Goal: Task Accomplishment & Management: Manage account settings

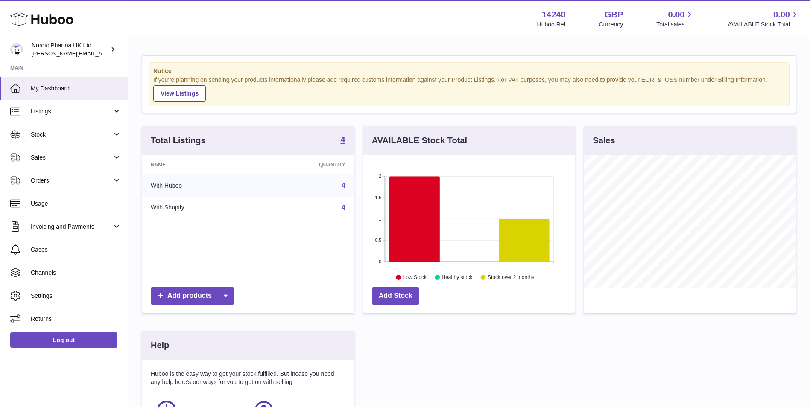
scroll to position [133, 211]
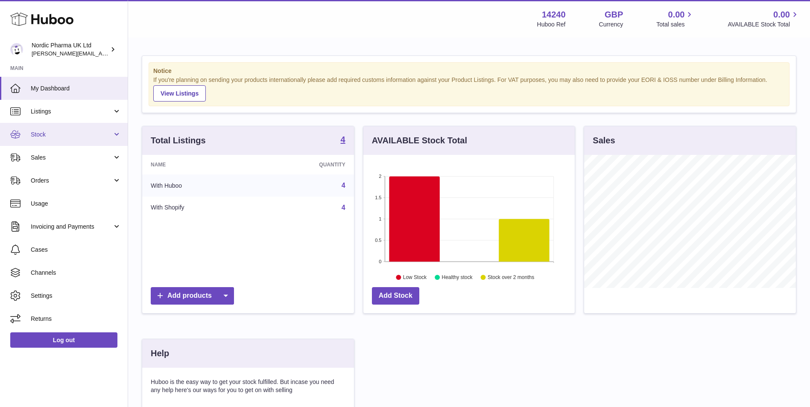
click at [41, 132] on span "Stock" at bounding box center [72, 135] width 82 height 8
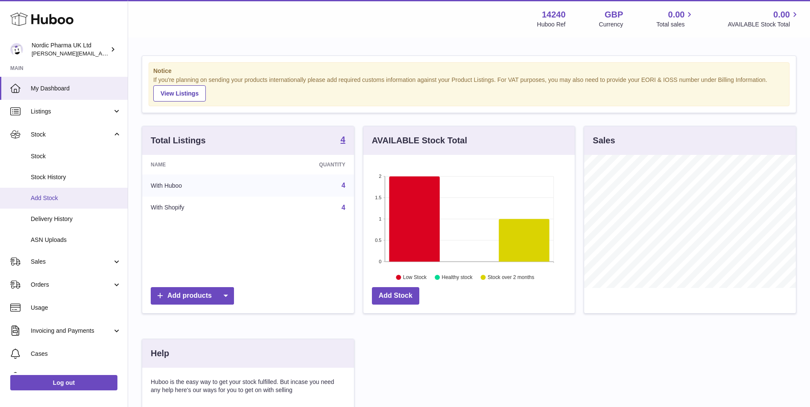
click at [46, 196] on span "Add Stock" at bounding box center [76, 198] width 91 height 8
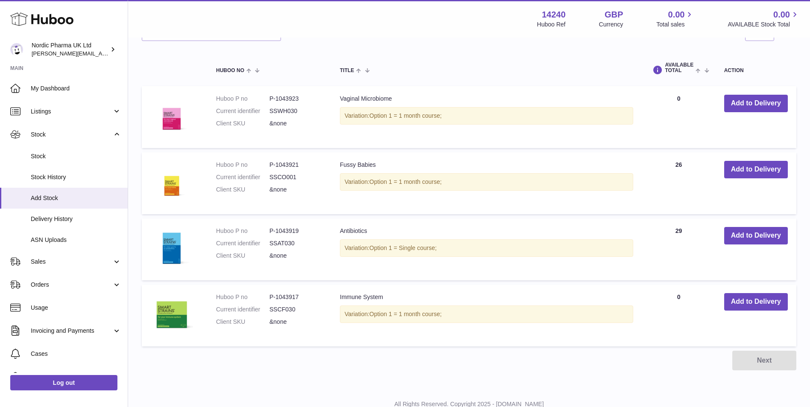
scroll to position [214, 0]
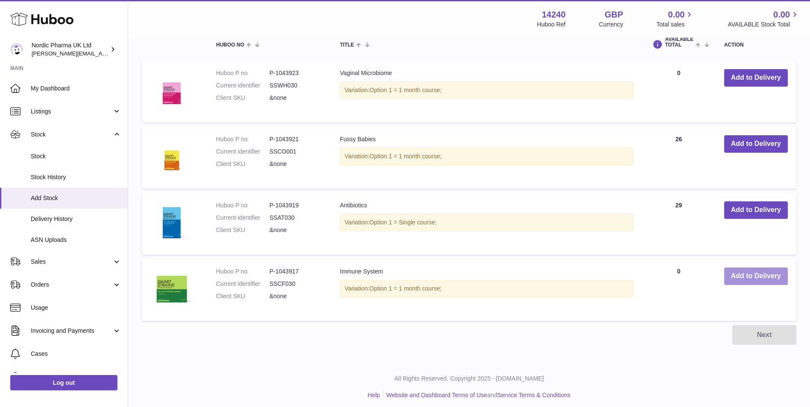
click at [754, 274] on button "Add to Delivery" at bounding box center [756, 277] width 64 height 18
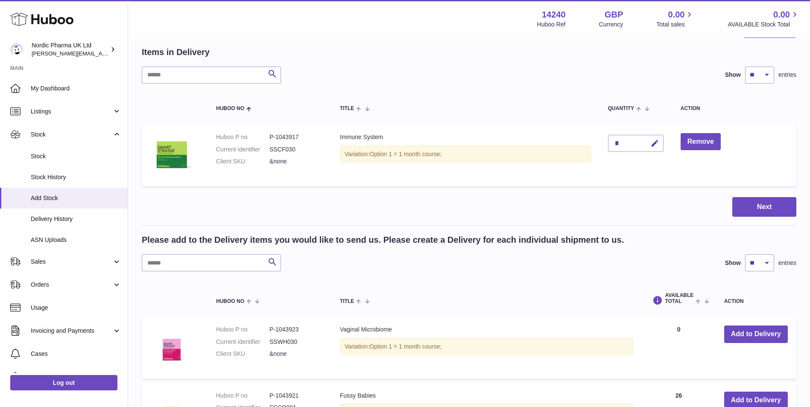
scroll to position [0, 0]
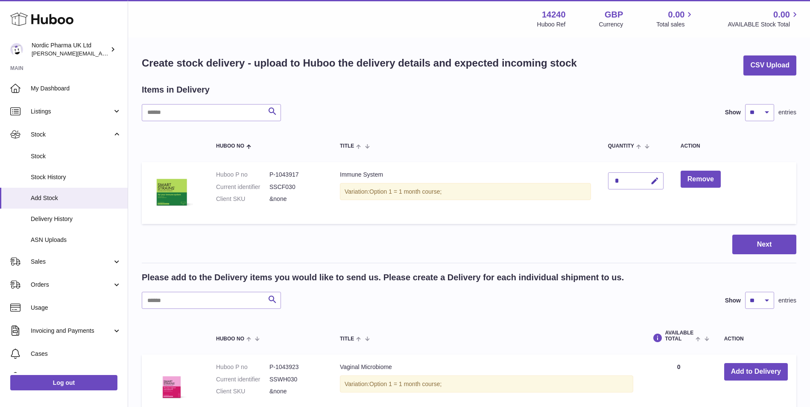
click at [635, 179] on div "*" at bounding box center [636, 181] width 56 height 17
click at [655, 181] on icon "button" at bounding box center [654, 181] width 9 height 9
type input "***"
click at [656, 181] on icon "submit" at bounding box center [655, 181] width 8 height 8
click at [762, 245] on button "Next" at bounding box center [764, 245] width 64 height 20
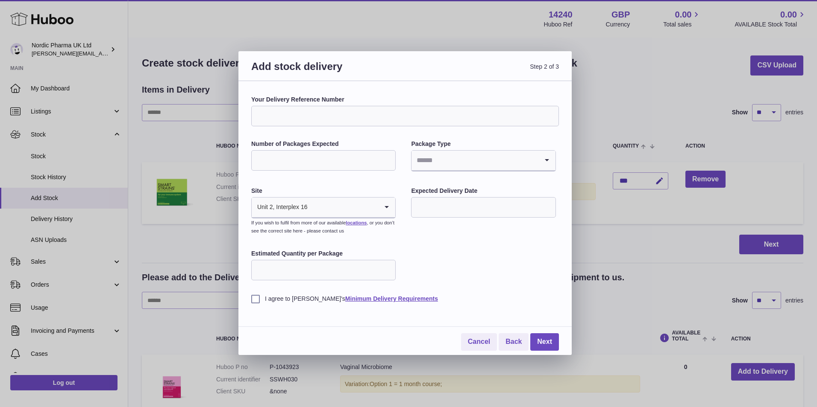
click at [296, 161] on input "Number of Packages Expected" at bounding box center [323, 160] width 144 height 20
type input "**"
click at [551, 158] on icon "Search for option" at bounding box center [546, 161] width 17 height 20
click at [428, 218] on li "Boxes" at bounding box center [483, 217] width 143 height 17
click at [254, 300] on label "I agree to Huboo's Minimum Delivery Requirements" at bounding box center [404, 299] width 307 height 8
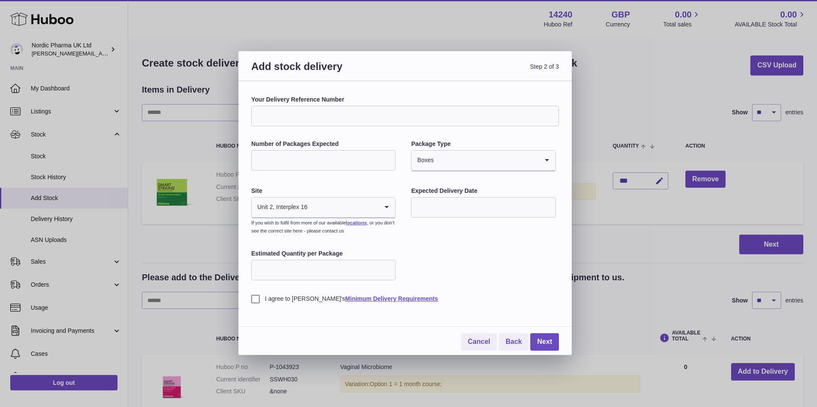
click at [280, 264] on input "Estimated Quantity per Package" at bounding box center [323, 270] width 144 height 20
type input "*"
click at [480, 211] on input "text" at bounding box center [483, 207] width 144 height 20
click at [492, 295] on span "15" at bounding box center [492, 295] width 15 height 15
type input "**********"
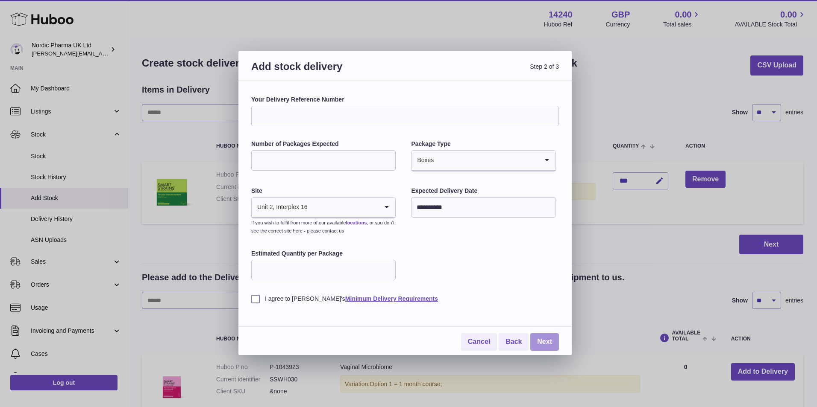
click at [546, 342] on link "Next" at bounding box center [544, 343] width 29 height 18
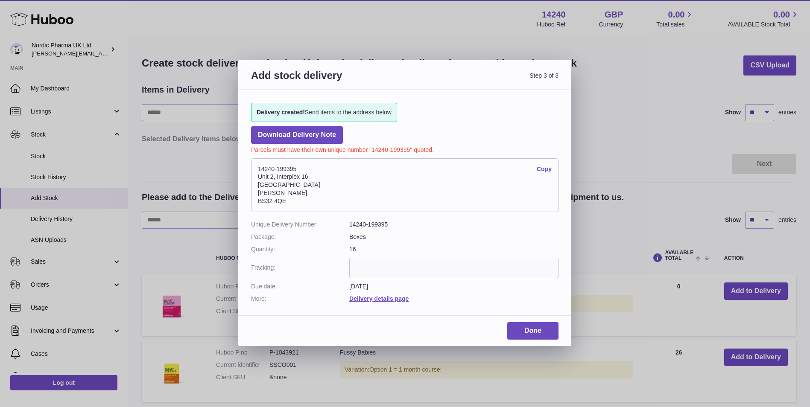
click at [547, 170] on link "Copy" at bounding box center [544, 169] width 15 height 8
click at [521, 331] on link "Done" at bounding box center [532, 331] width 51 height 18
